Goal: Information Seeking & Learning: Find specific fact

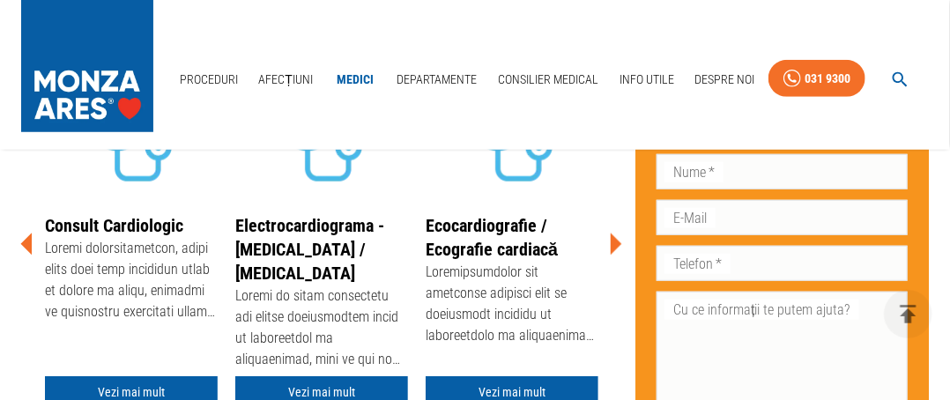
scroll to position [441, 0]
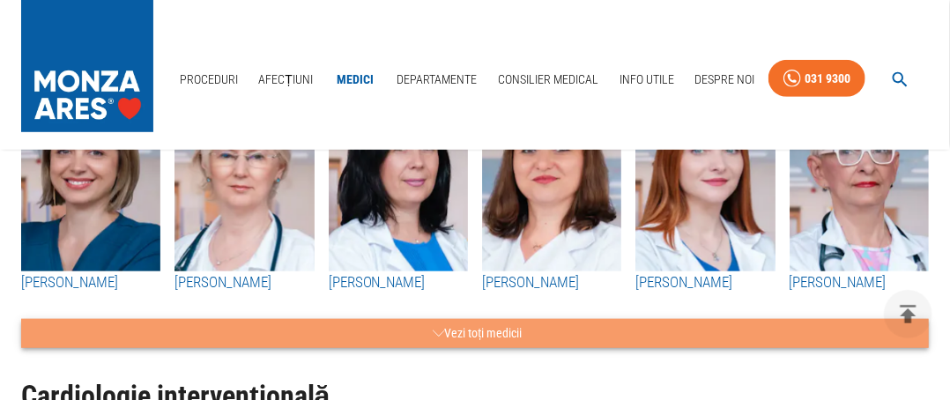
click at [515, 330] on button "Vezi toți medicii" at bounding box center [475, 333] width 908 height 29
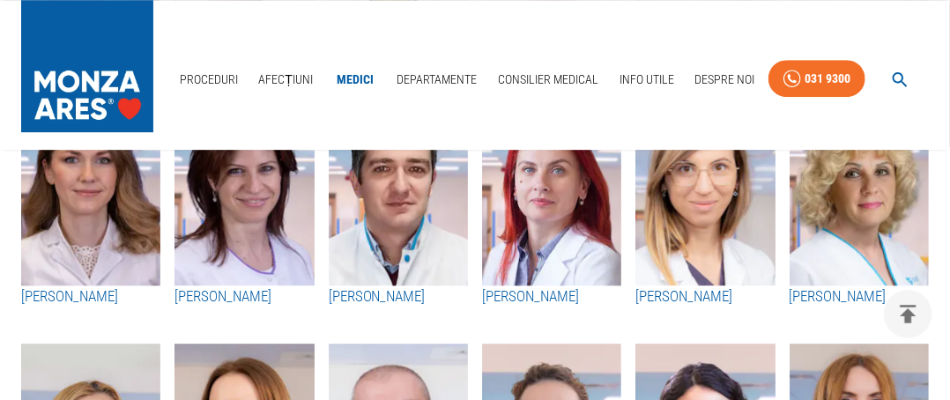
scroll to position [2027, 0]
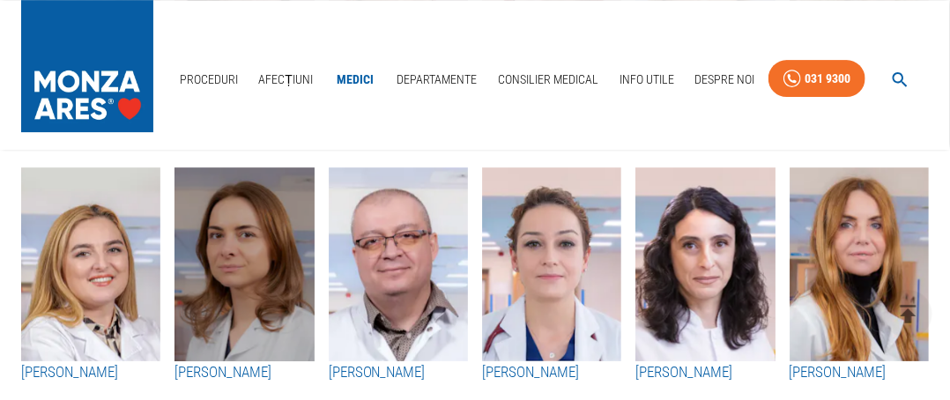
click at [244, 341] on img "button" at bounding box center [243, 264] width 139 height 194
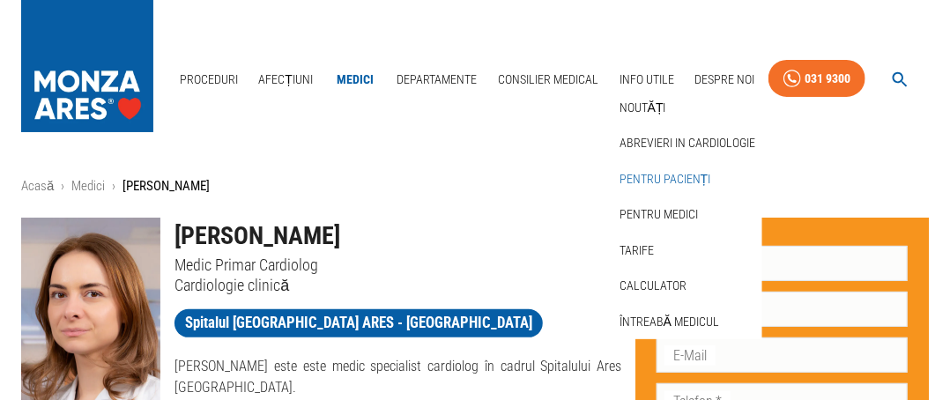
click at [639, 175] on link "Pentru pacienți" at bounding box center [665, 179] width 99 height 29
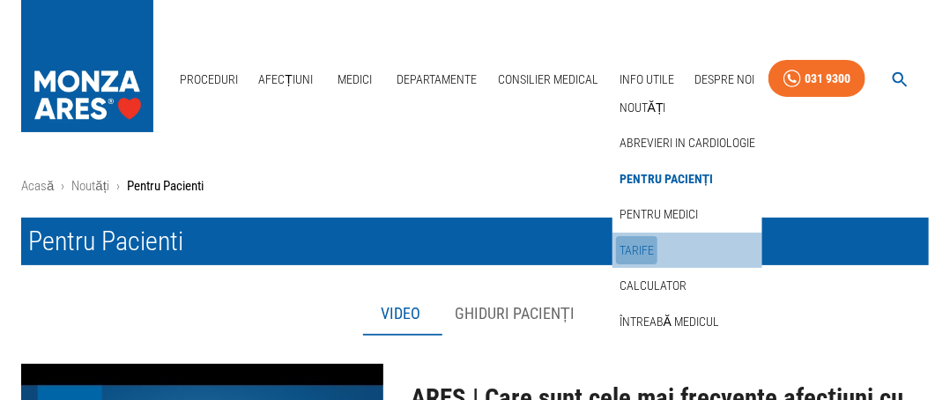
click at [647, 246] on link "Tarife" at bounding box center [636, 250] width 41 height 29
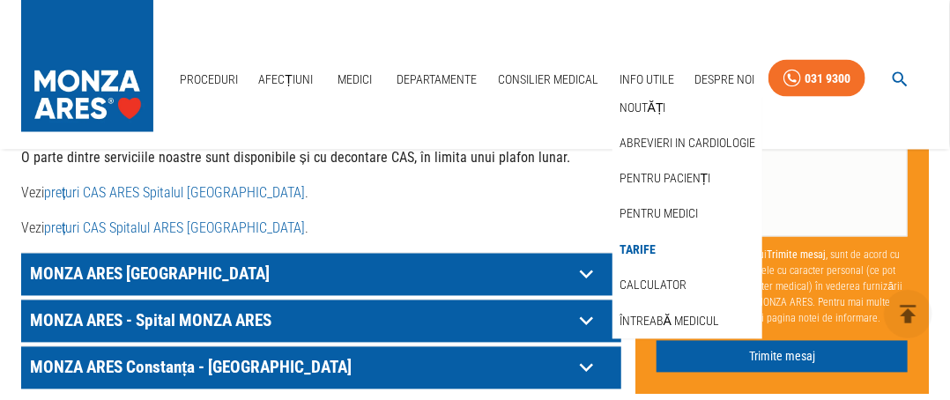
scroll to position [1057, 0]
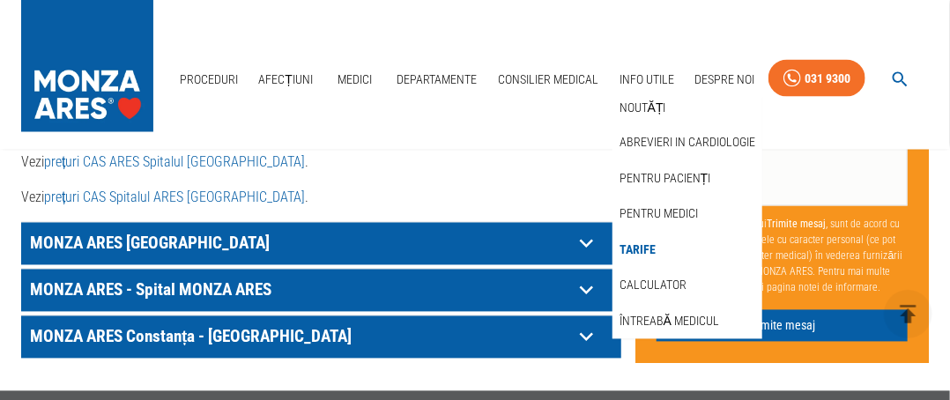
click at [581, 294] on icon at bounding box center [586, 290] width 27 height 27
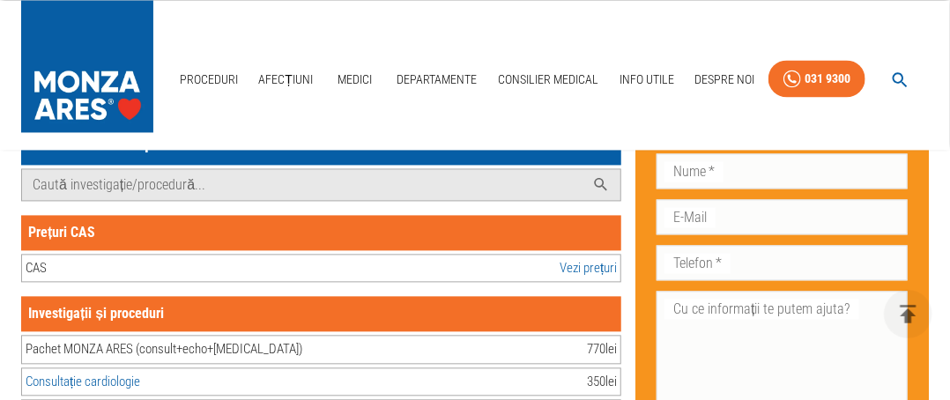
scroll to position [1234, 0]
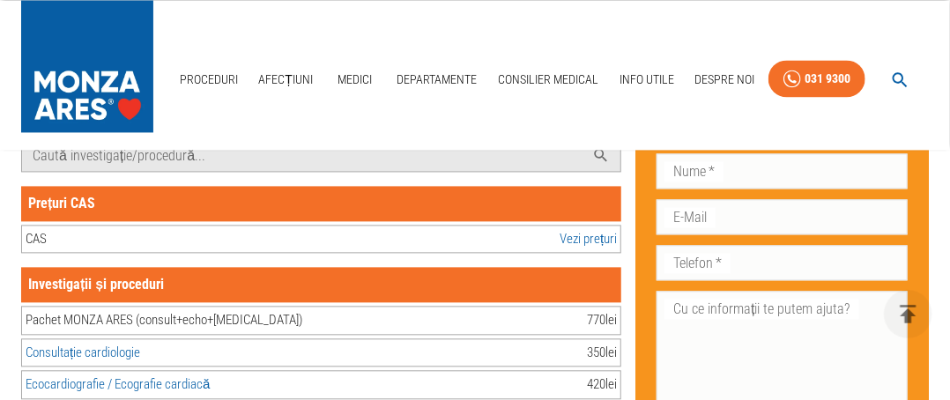
click at [604, 238] on link "Vezi prețuri" at bounding box center [588, 239] width 57 height 20
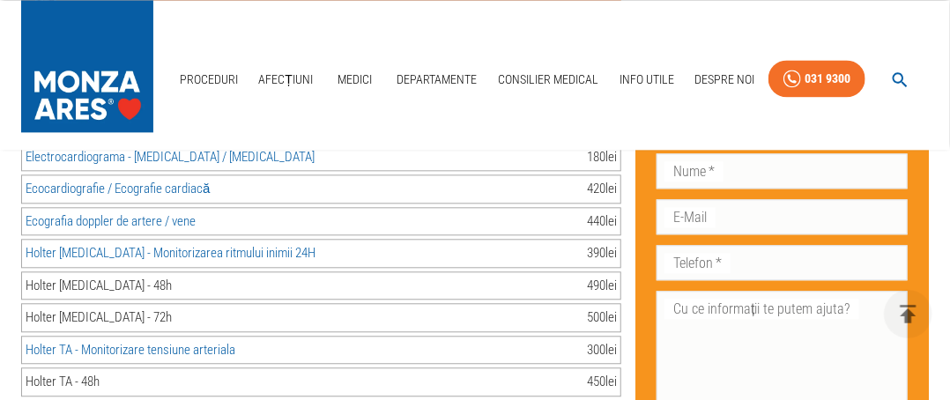
scroll to position [8724, 0]
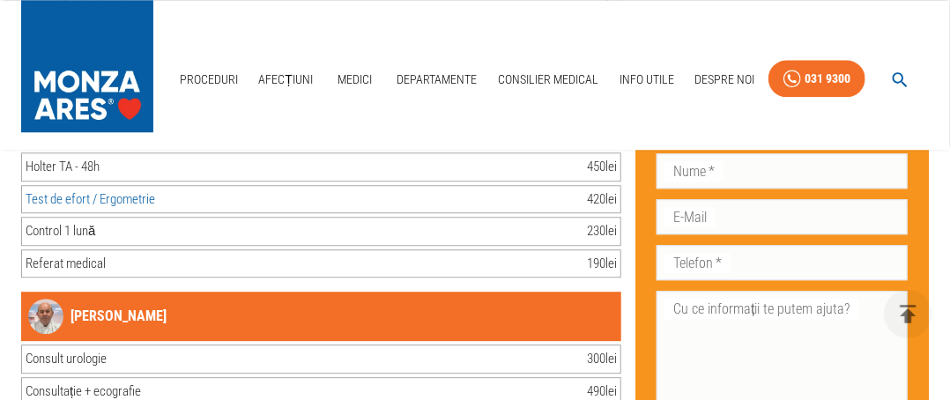
click at [504, 40] on div "Proceduri Afecțiuni Medici Departamente Consilier Medical Info Utile Despre Noi…" at bounding box center [475, 75] width 950 height 150
